Goal: Information Seeking & Learning: Learn about a topic

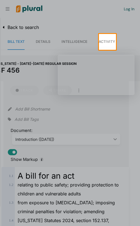
click at [112, 44] on link "Activity" at bounding box center [106, 42] width 16 height 16
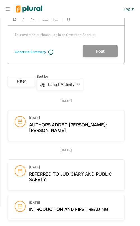
scroll to position [83, 0]
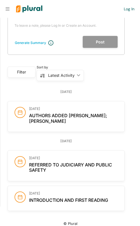
click at [94, 114] on span "Authors added [PERSON_NAME]; [PERSON_NAME]" at bounding box center [68, 118] width 78 height 11
click at [97, 162] on span "Referred to Judiciary and Public Safety" at bounding box center [70, 167] width 83 height 11
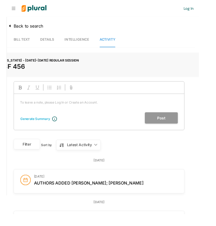
scroll to position [0, 0]
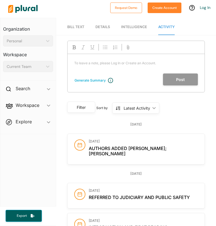
click at [139, 106] on div "Latest Activity" at bounding box center [136, 108] width 26 height 6
click at [139, 114] on div "Sort by Latest Activity ic_keyboard_arrow_down Latest Activity Latest Activity" at bounding box center [149, 107] width 109 height 16
click at [96, 28] on span "Details" at bounding box center [102, 27] width 14 height 4
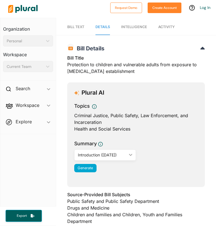
click at [136, 28] on span "Intelligence" at bounding box center [134, 27] width 26 height 4
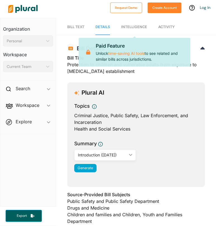
click at [139, 30] on nav "Bill Text Details Intelligence Activity" at bounding box center [136, 26] width 160 height 17
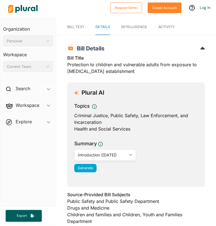
click at [139, 28] on span "Activity" at bounding box center [166, 27] width 16 height 4
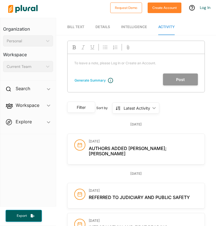
click at [84, 27] on span "Bill Text" at bounding box center [75, 27] width 17 height 4
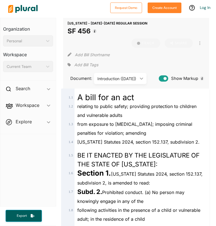
scroll to position [23, 0]
